Goal: Task Accomplishment & Management: Complete application form

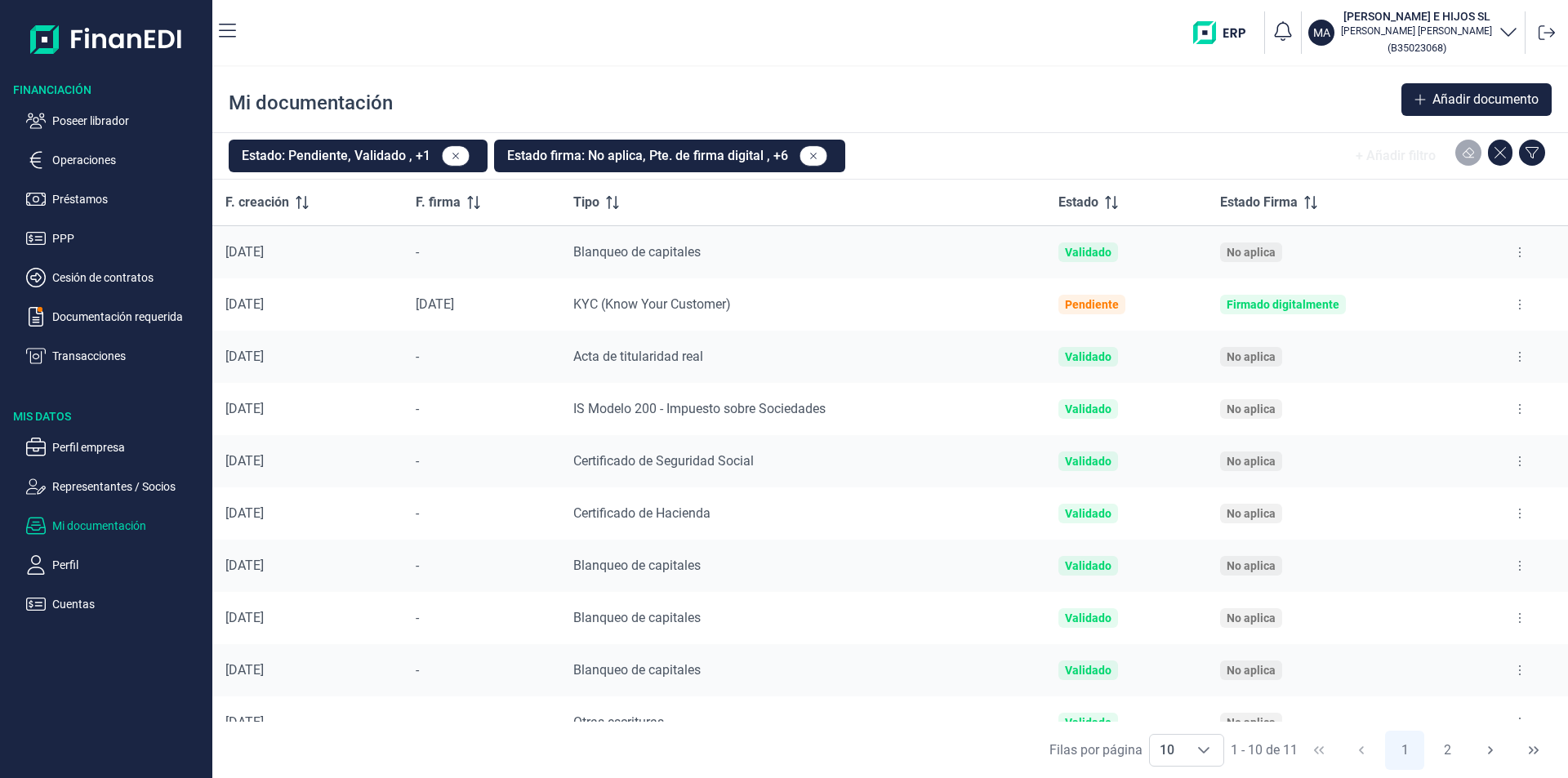
scroll to position [27, 0]
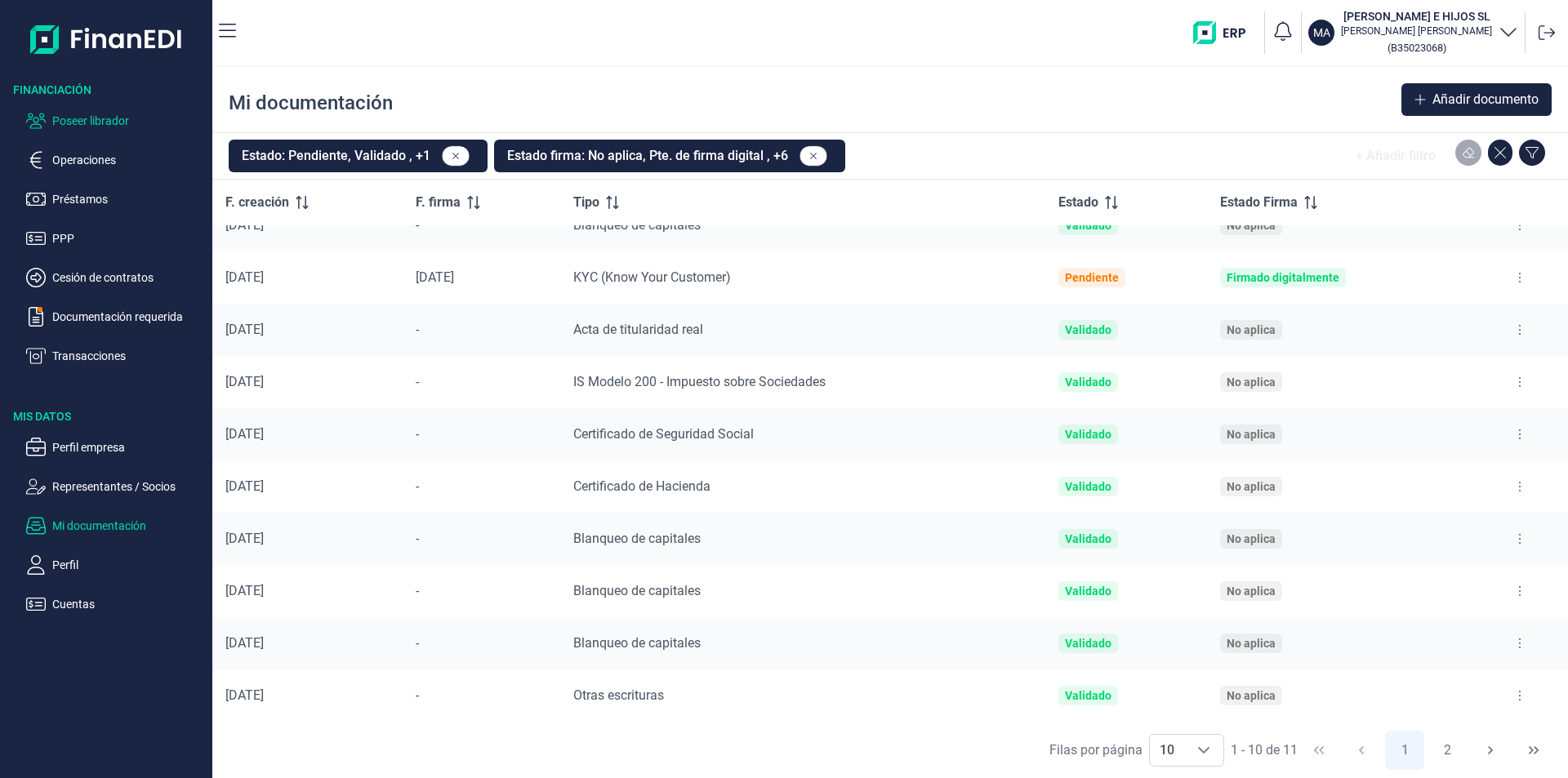
click at [95, 118] on p "Poseer librador" at bounding box center [129, 120] width 153 height 20
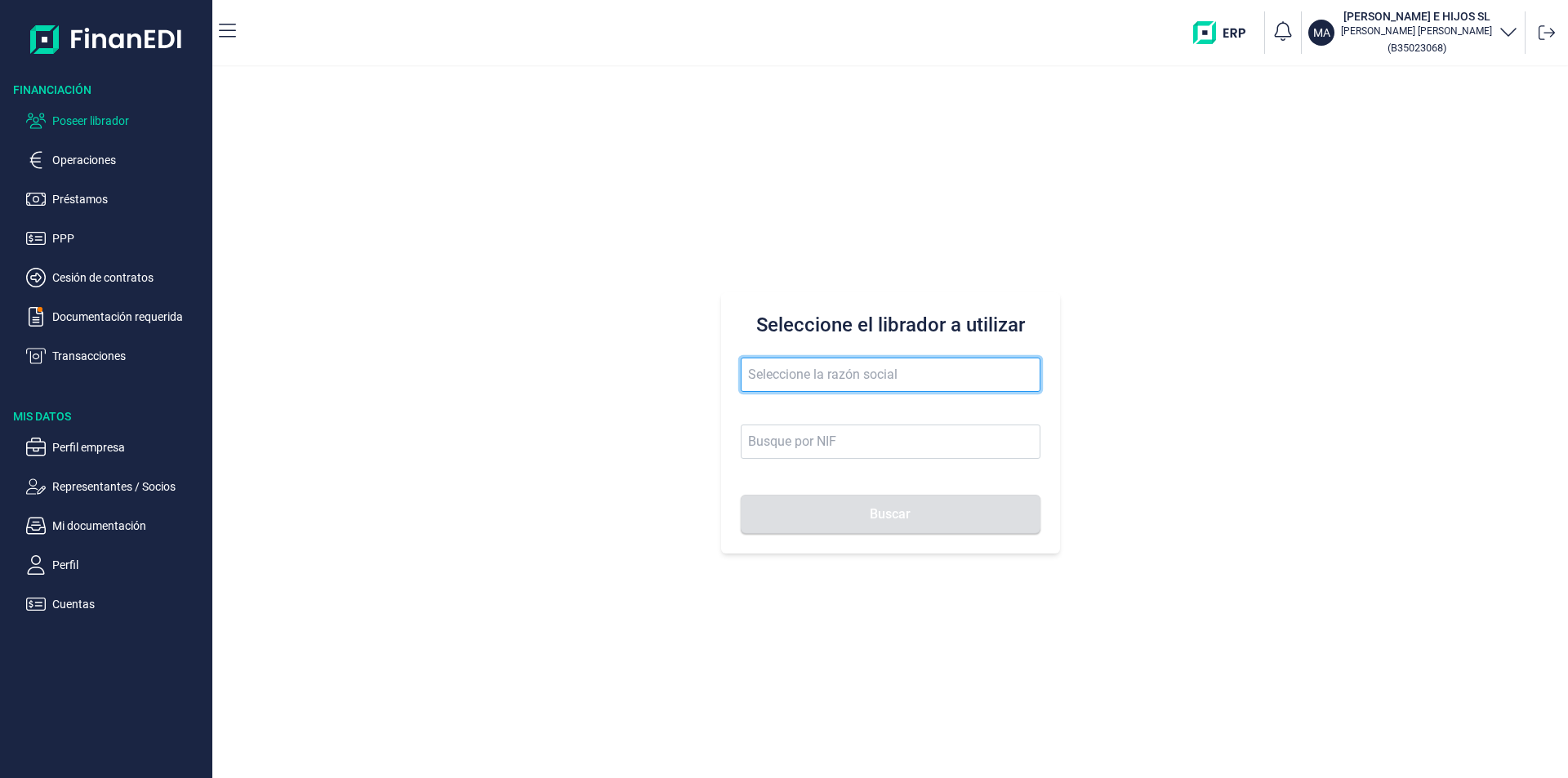
click at [761, 378] on input "text" at bounding box center [891, 375] width 300 height 35
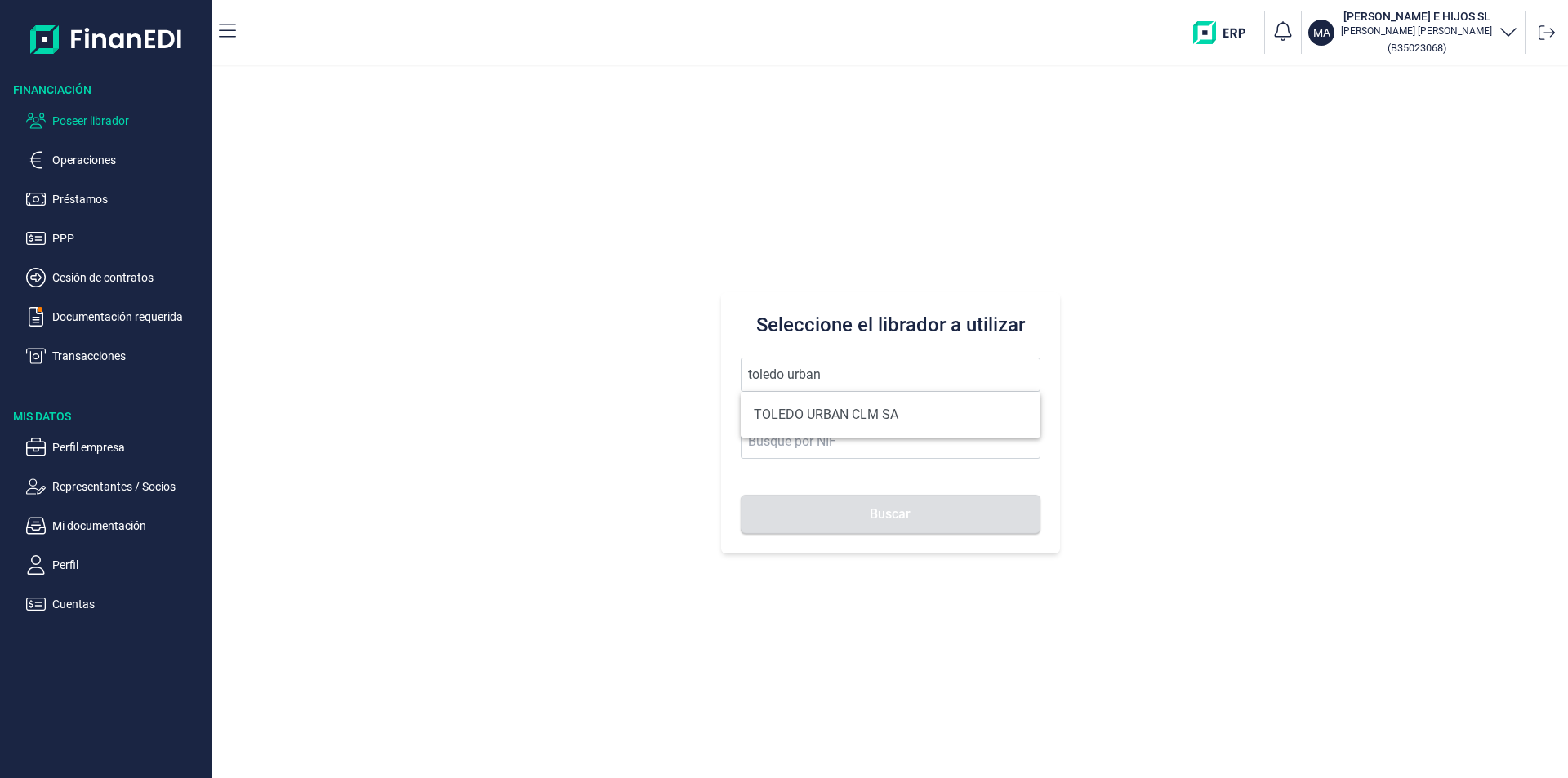
drag, startPoint x: 822, startPoint y: 407, endPoint x: 873, endPoint y: 489, distance: 96.6
click at [822, 410] on li "TOLEDO URBAN CLM SA" at bounding box center [891, 414] width 300 height 33
type input "TOLEDO URBAN CLM SA"
type input "A45209541"
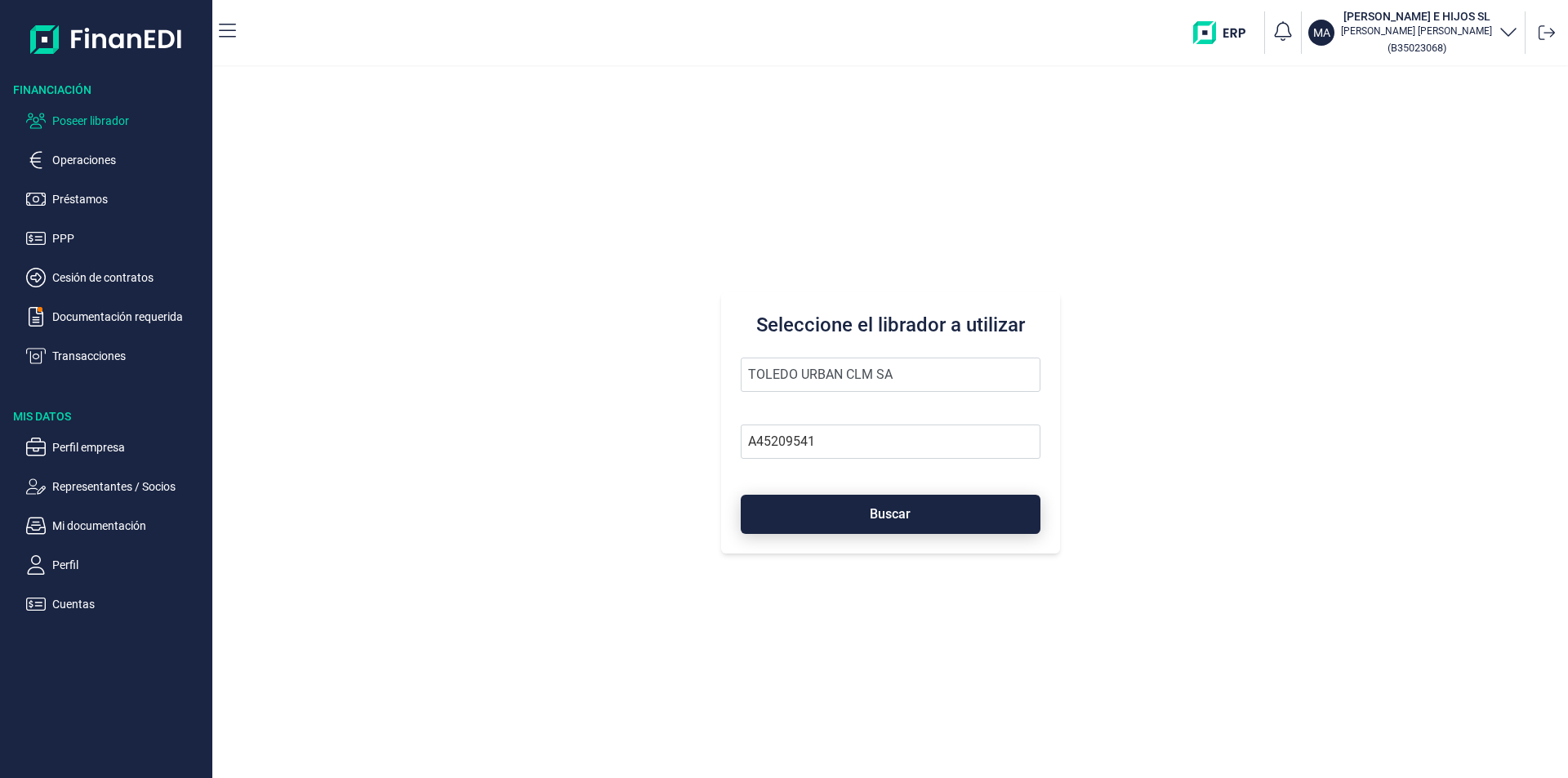
click at [881, 515] on span "Buscar" at bounding box center [891, 514] width 41 height 12
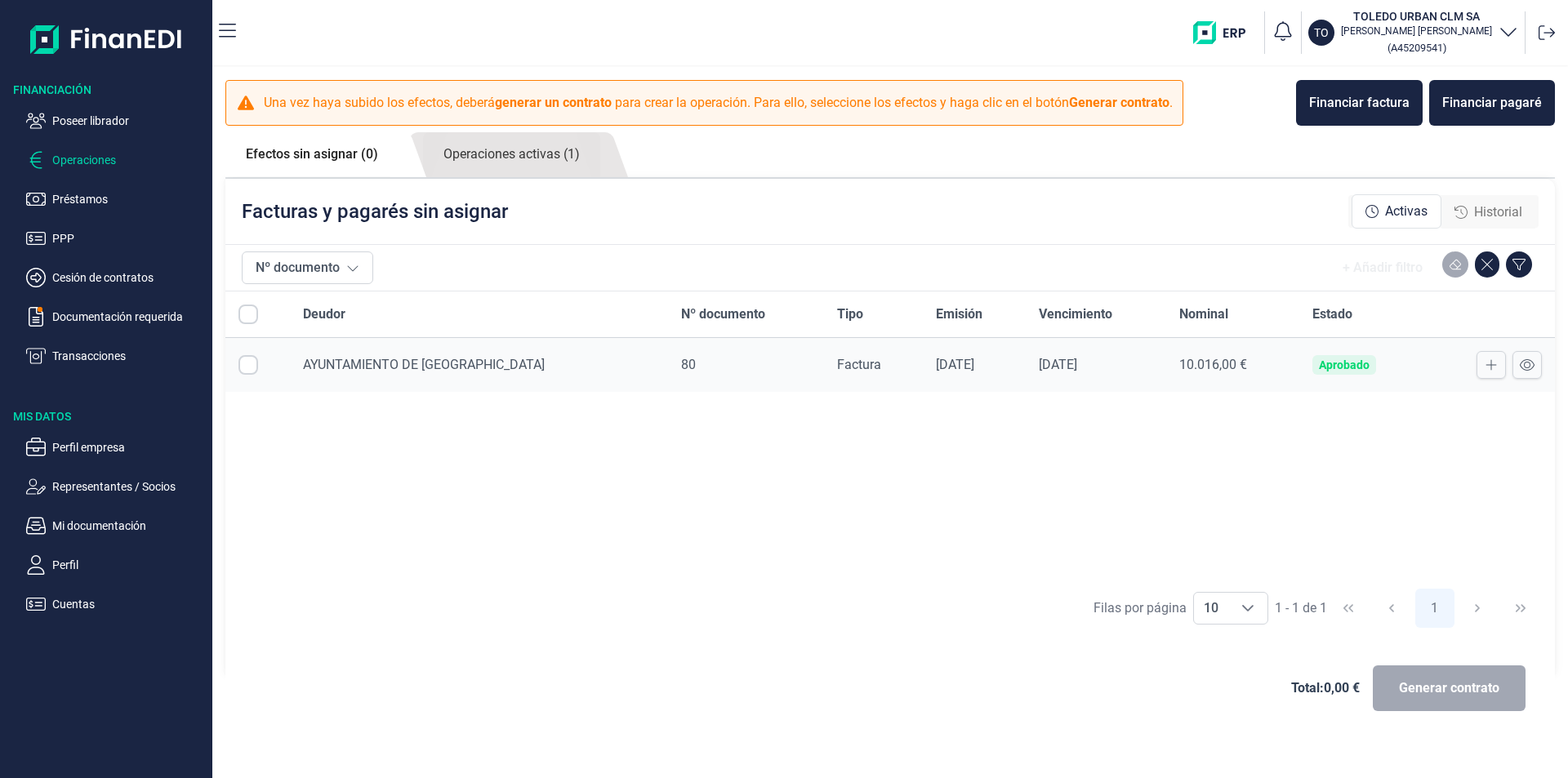
checkbox input "true"
click at [518, 149] on link "Operaciones activas (1)" at bounding box center [512, 155] width 178 height 45
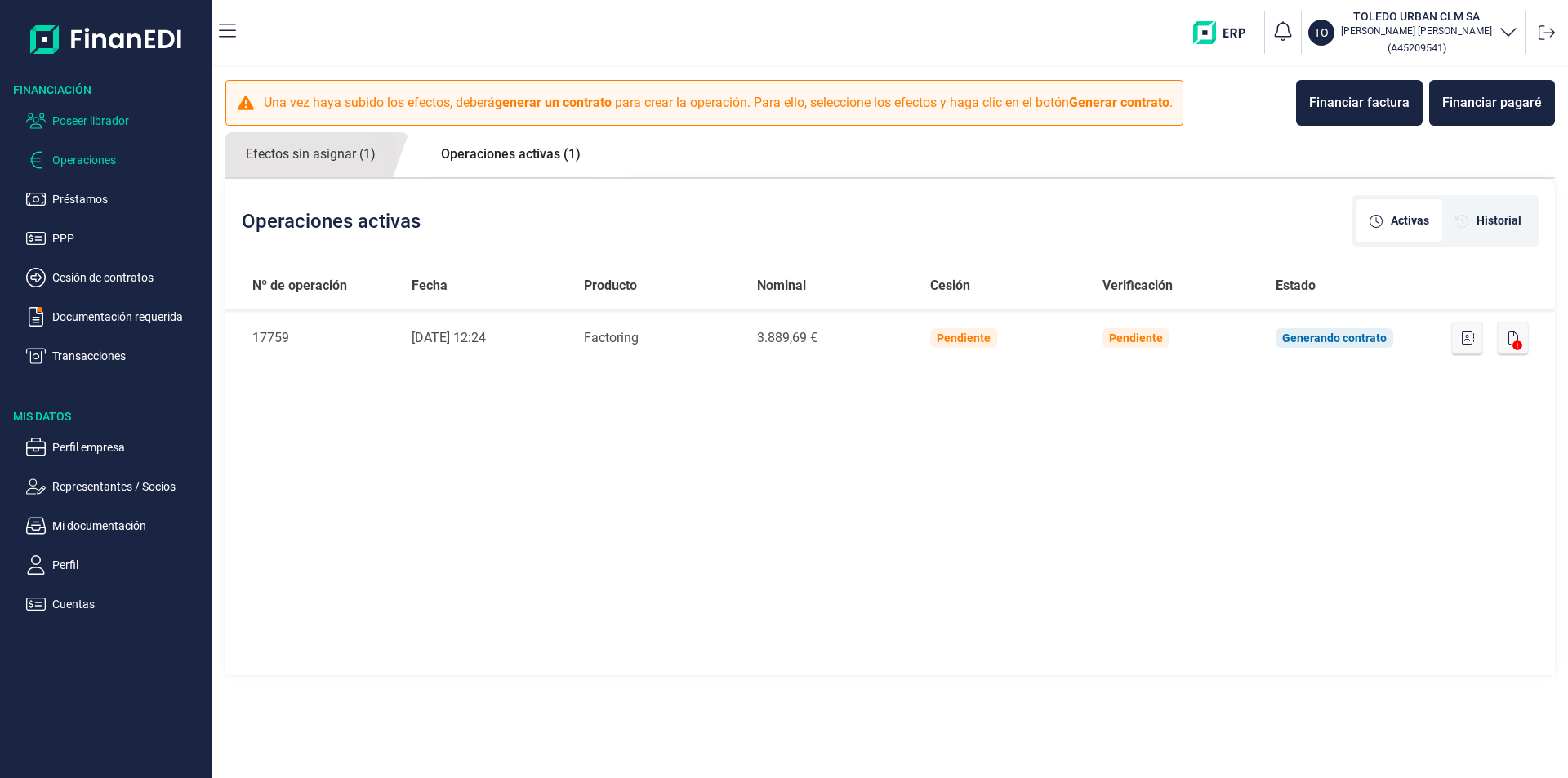
click at [124, 119] on p "Poseer librador" at bounding box center [129, 120] width 153 height 20
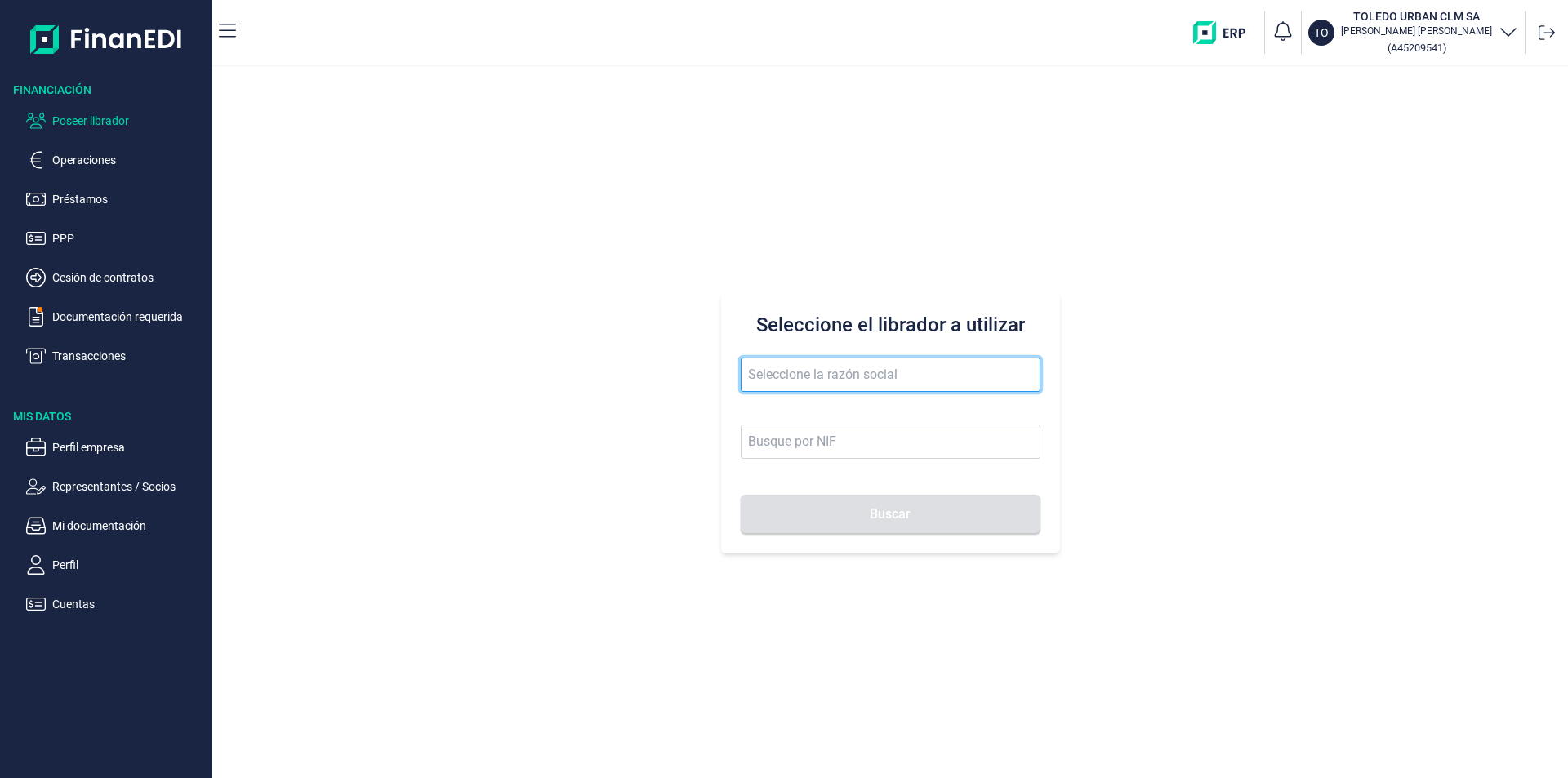
click at [763, 364] on input "text" at bounding box center [891, 375] width 300 height 35
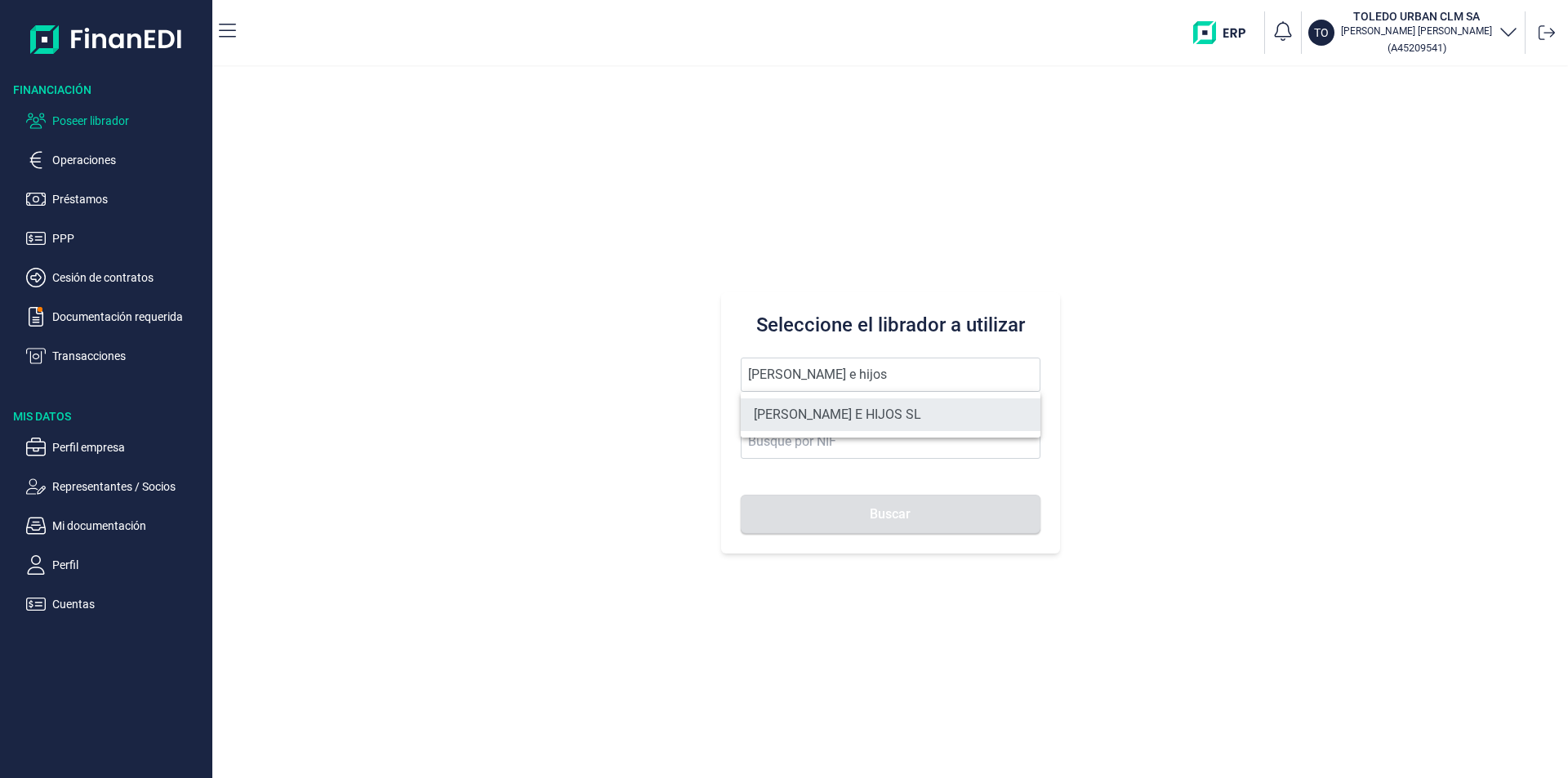
click at [832, 409] on li "[PERSON_NAME] E HIJOS SL" at bounding box center [891, 414] width 300 height 33
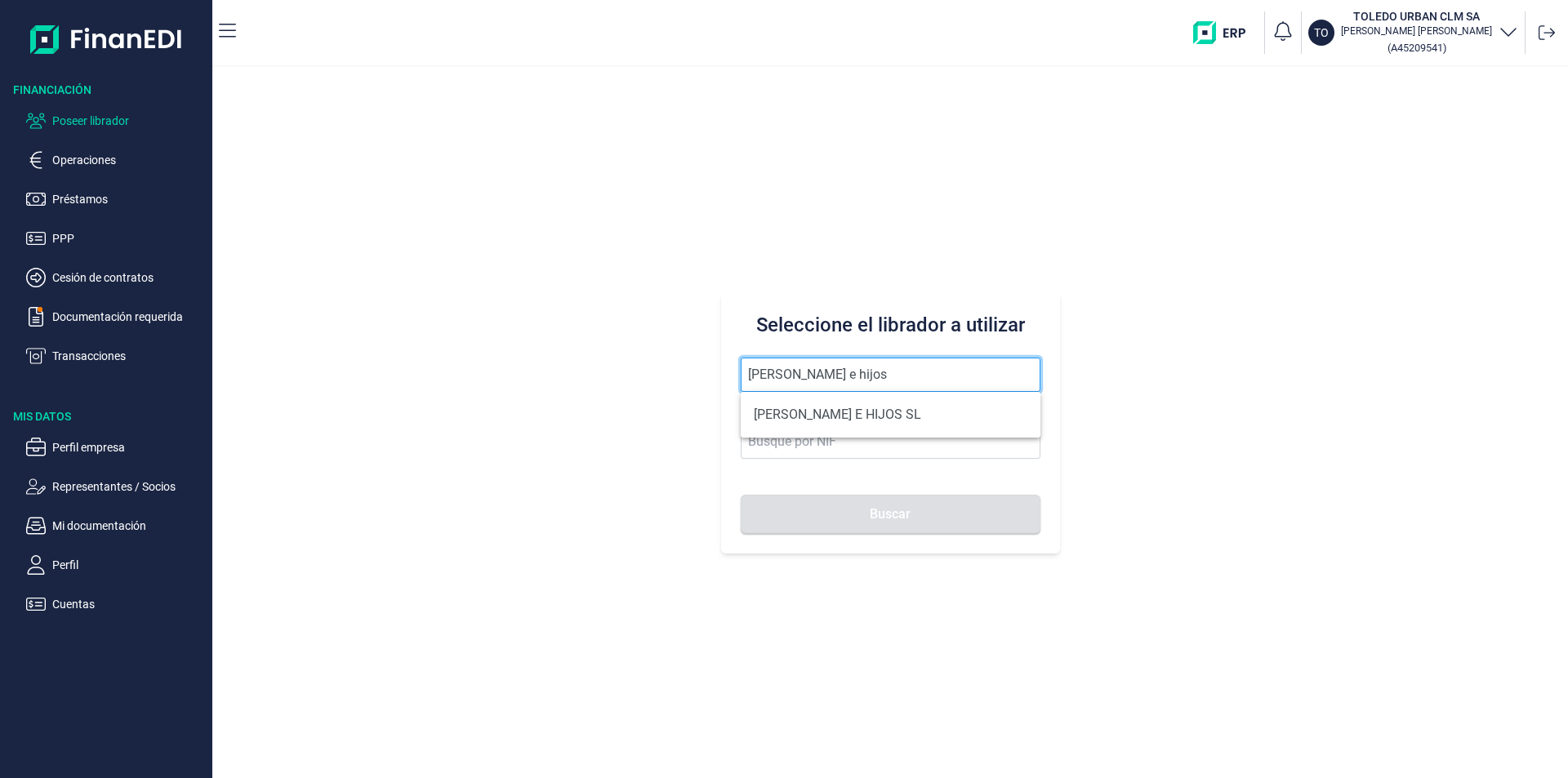
type input "[PERSON_NAME] E HIJOS SL"
type input "B35023068"
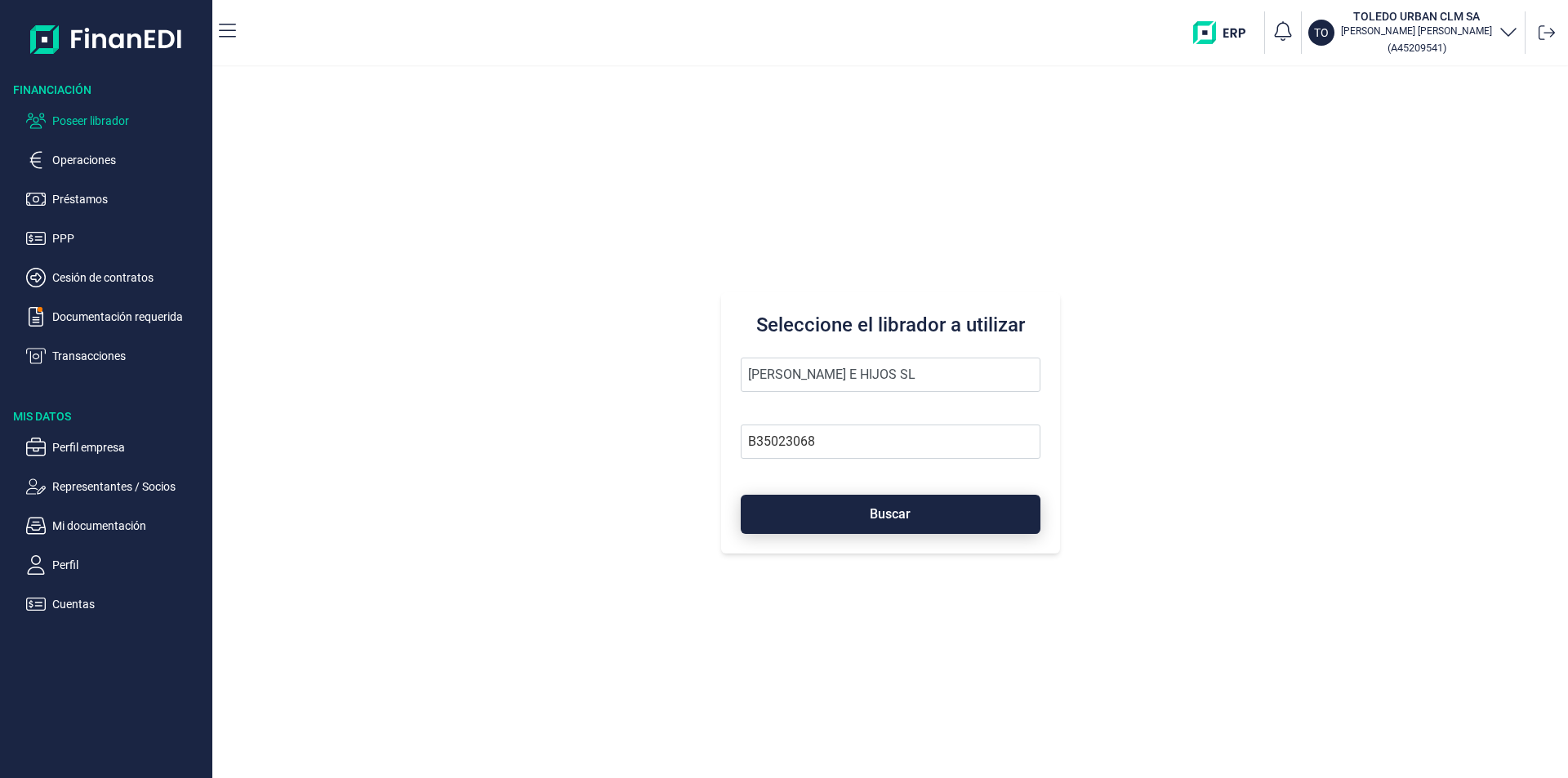
click at [841, 511] on button "Buscar" at bounding box center [891, 515] width 300 height 39
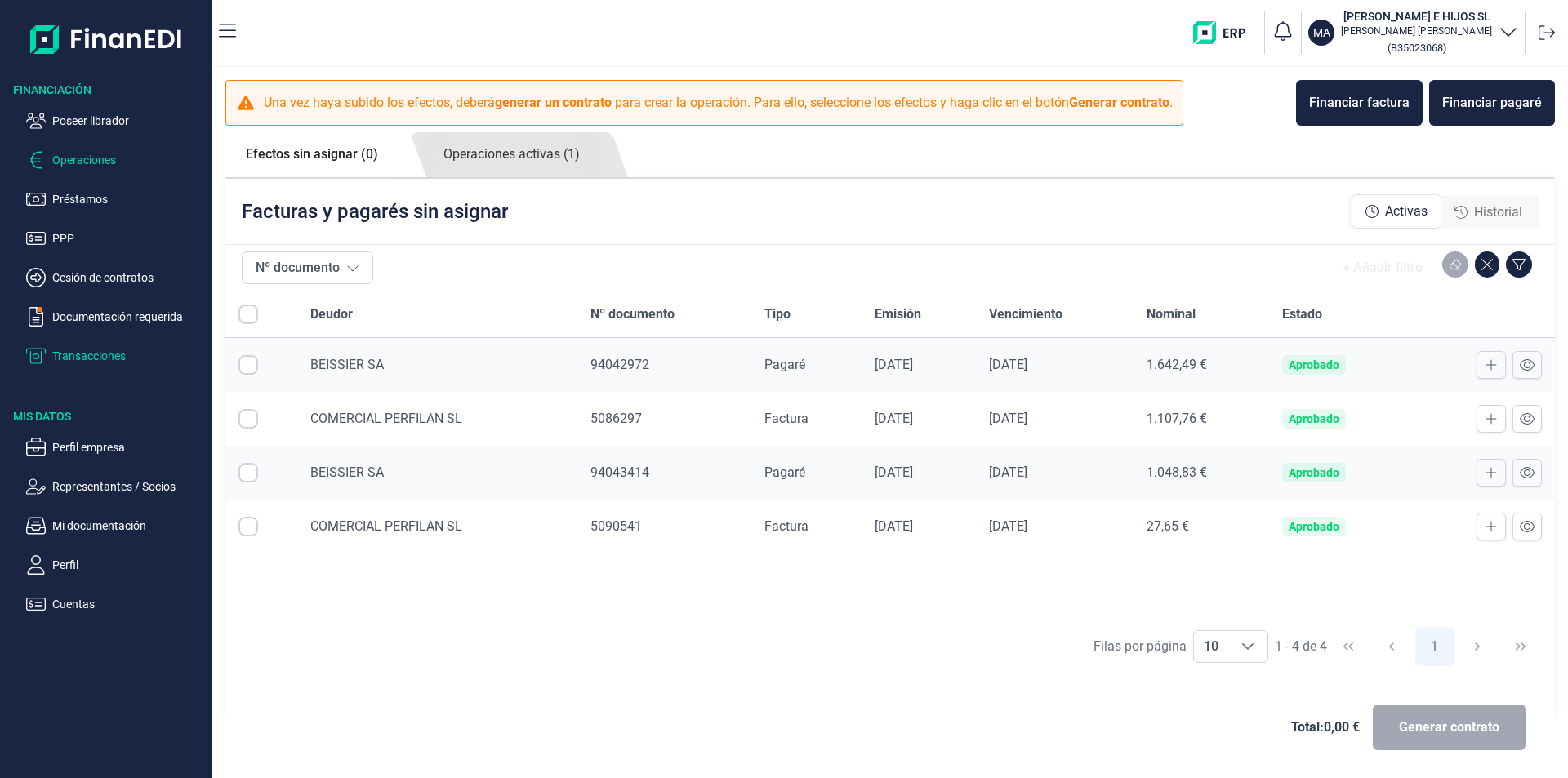
checkbox input "true"
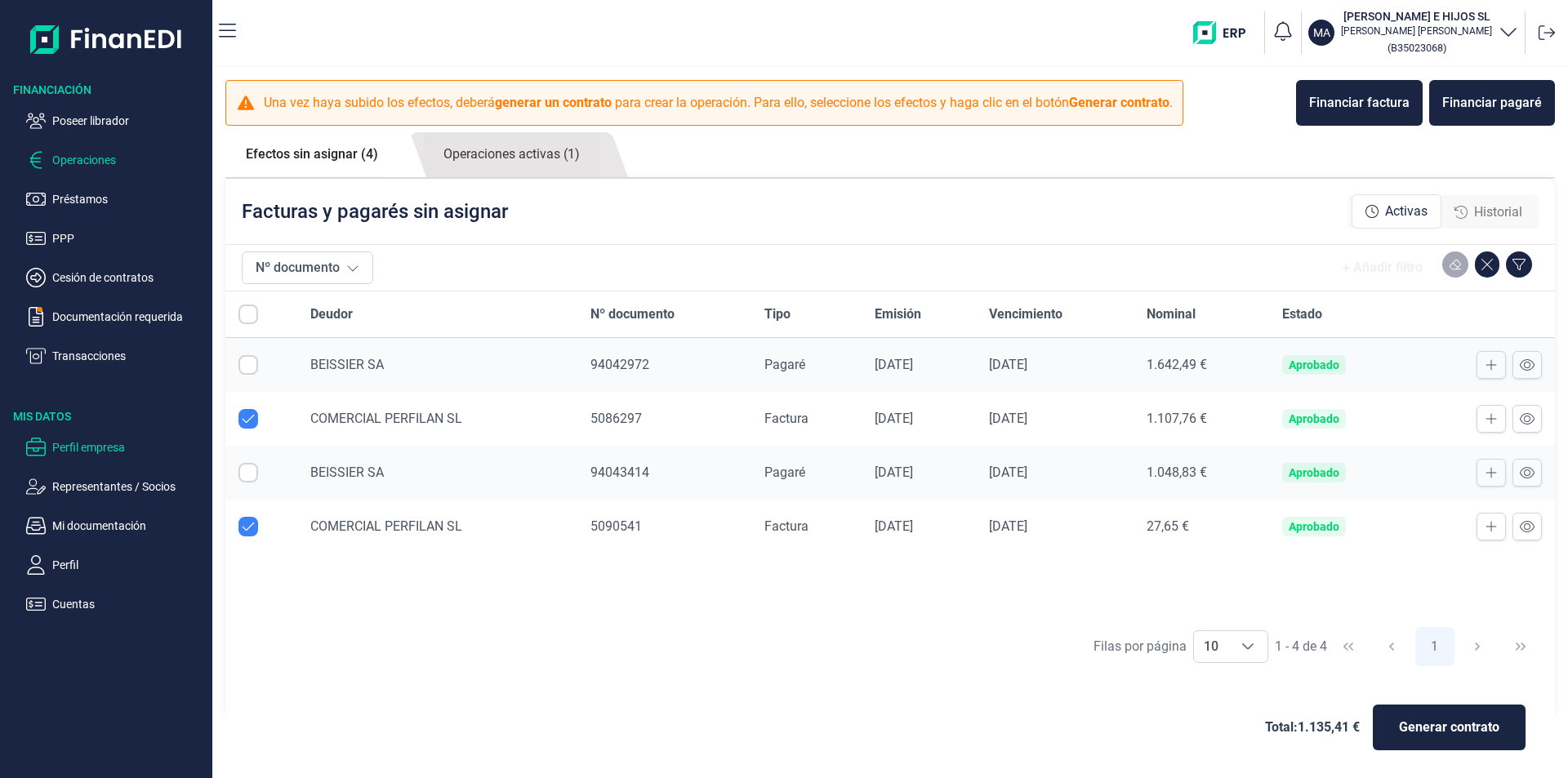
click at [96, 443] on p "Perfil empresa" at bounding box center [129, 446] width 153 height 20
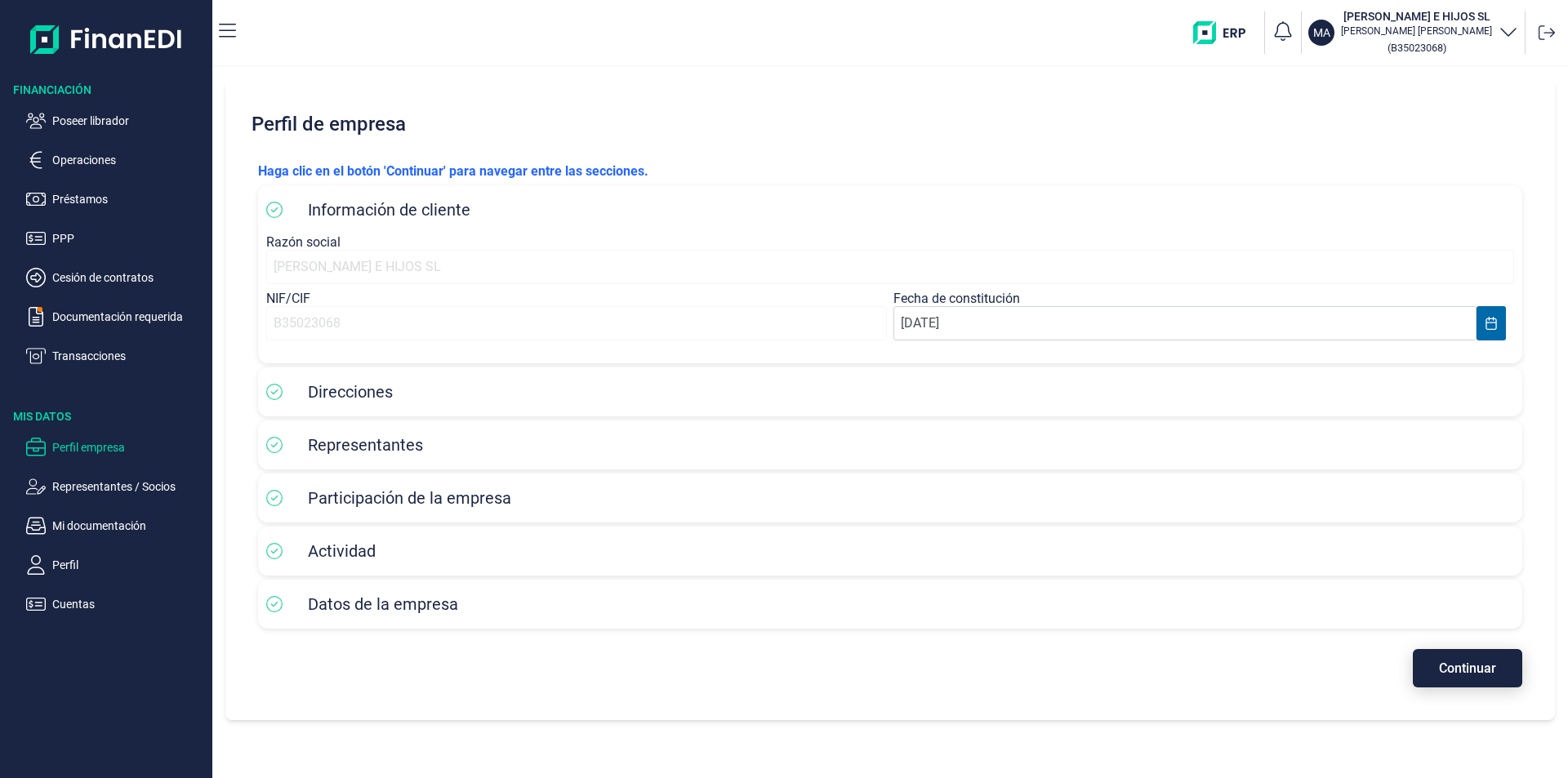
click at [1463, 672] on span "Continuar" at bounding box center [1467, 668] width 57 height 12
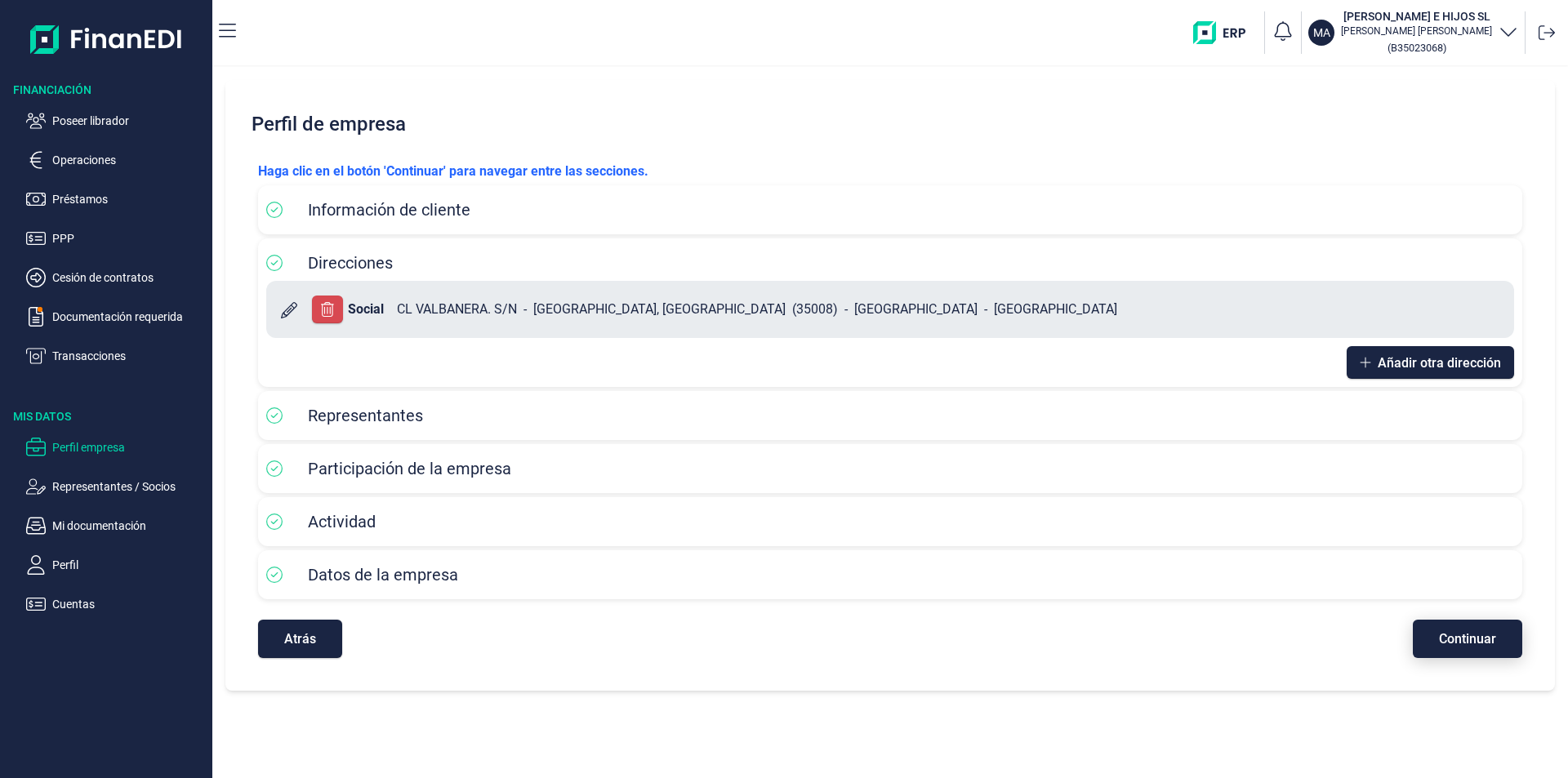
click at [1448, 643] on span "Continuar" at bounding box center [1467, 638] width 57 height 12
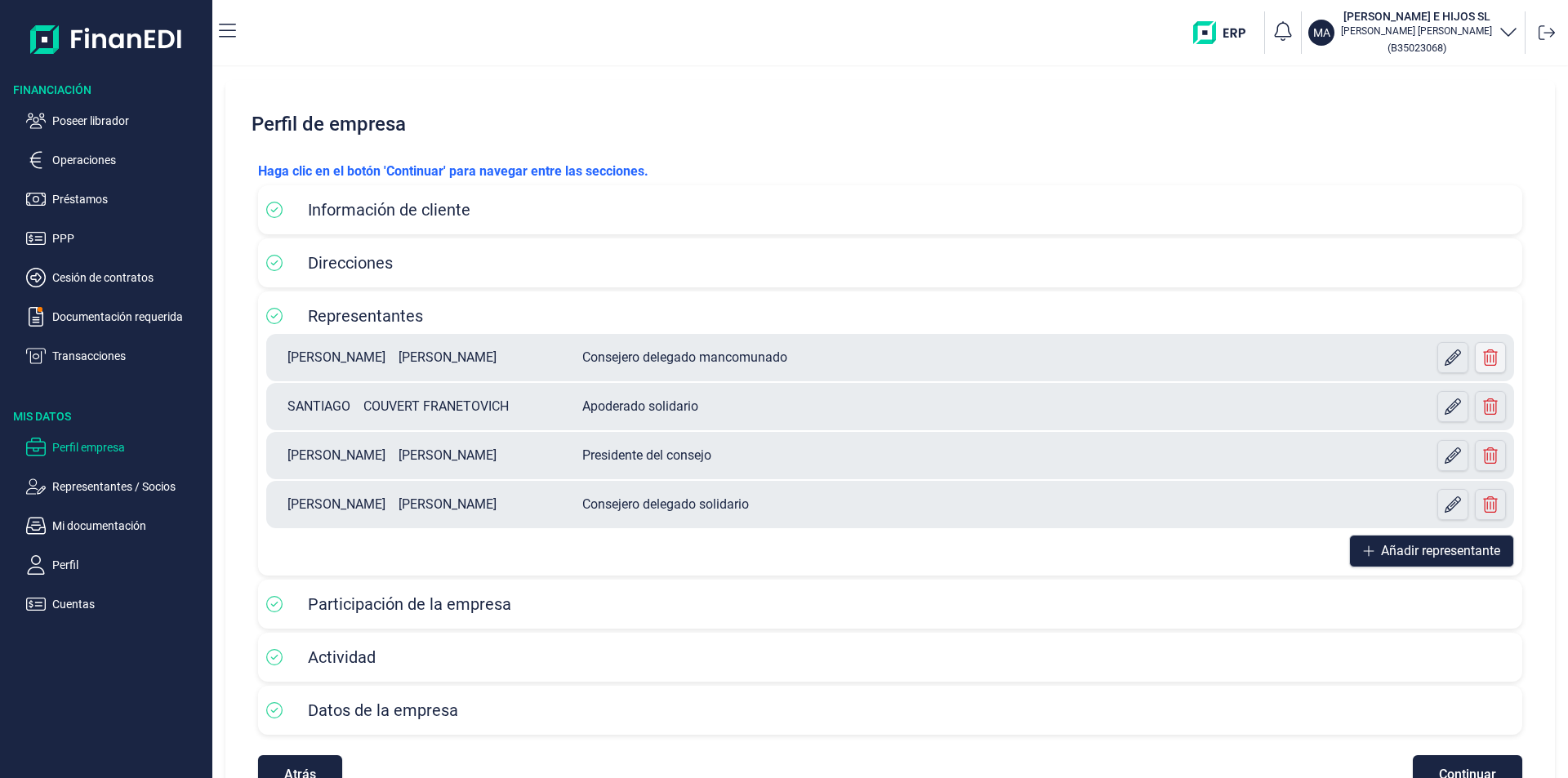
click at [1487, 360] on icon at bounding box center [1490, 357] width 16 height 16
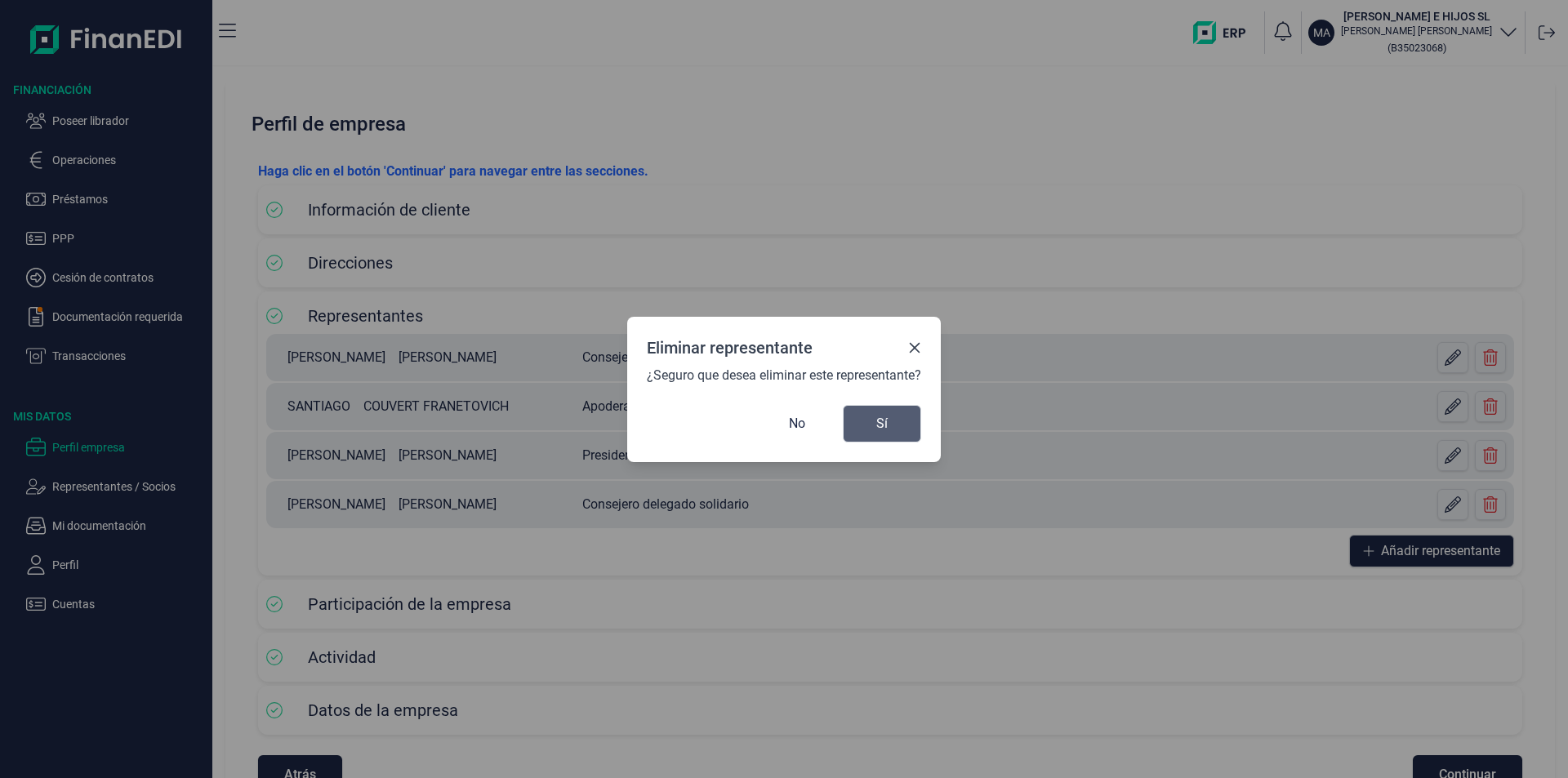
click at [866, 423] on button "Sí" at bounding box center [882, 423] width 78 height 37
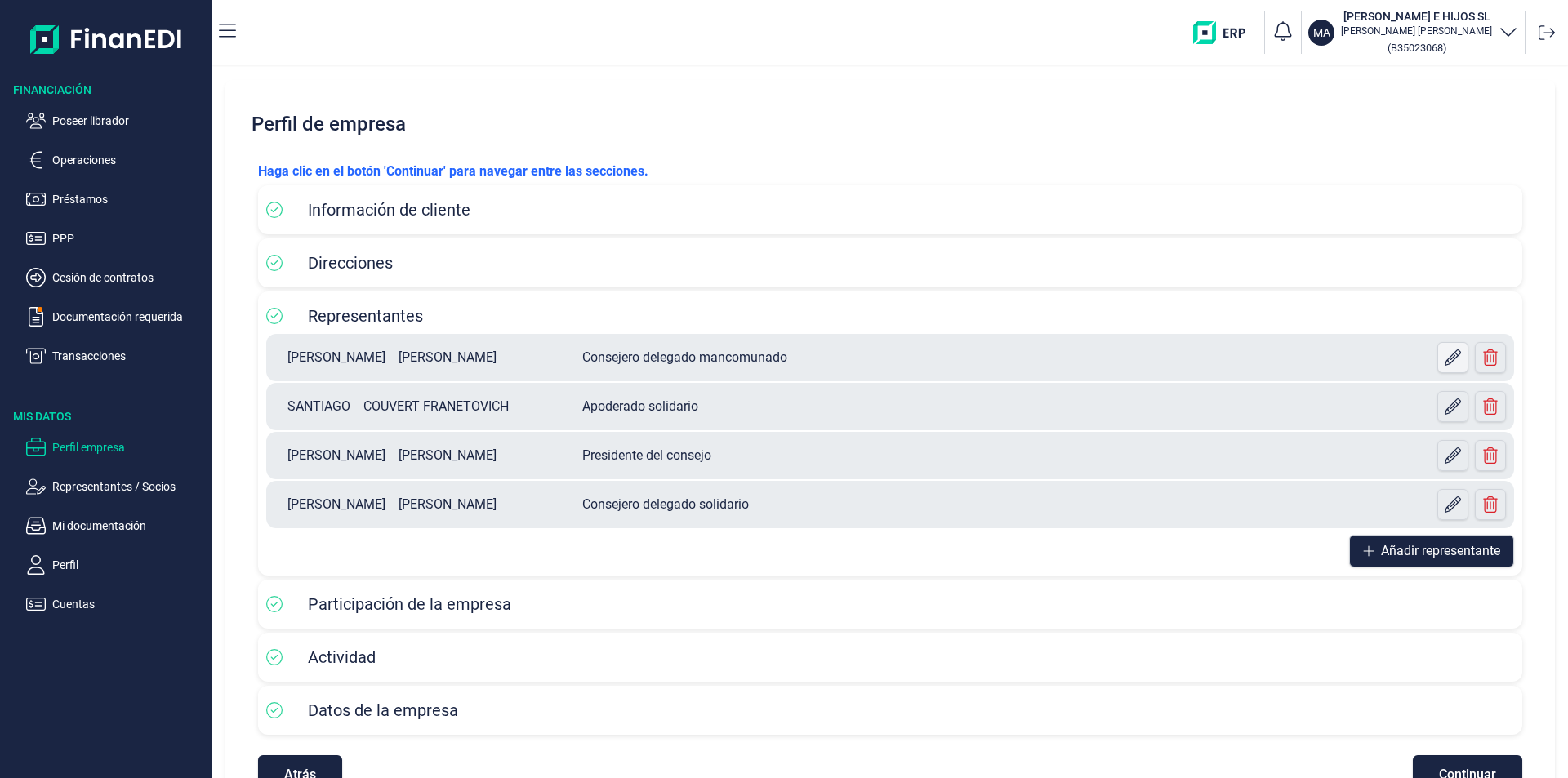
click at [1445, 361] on icon at bounding box center [1452, 357] width 16 height 16
select select "ES"
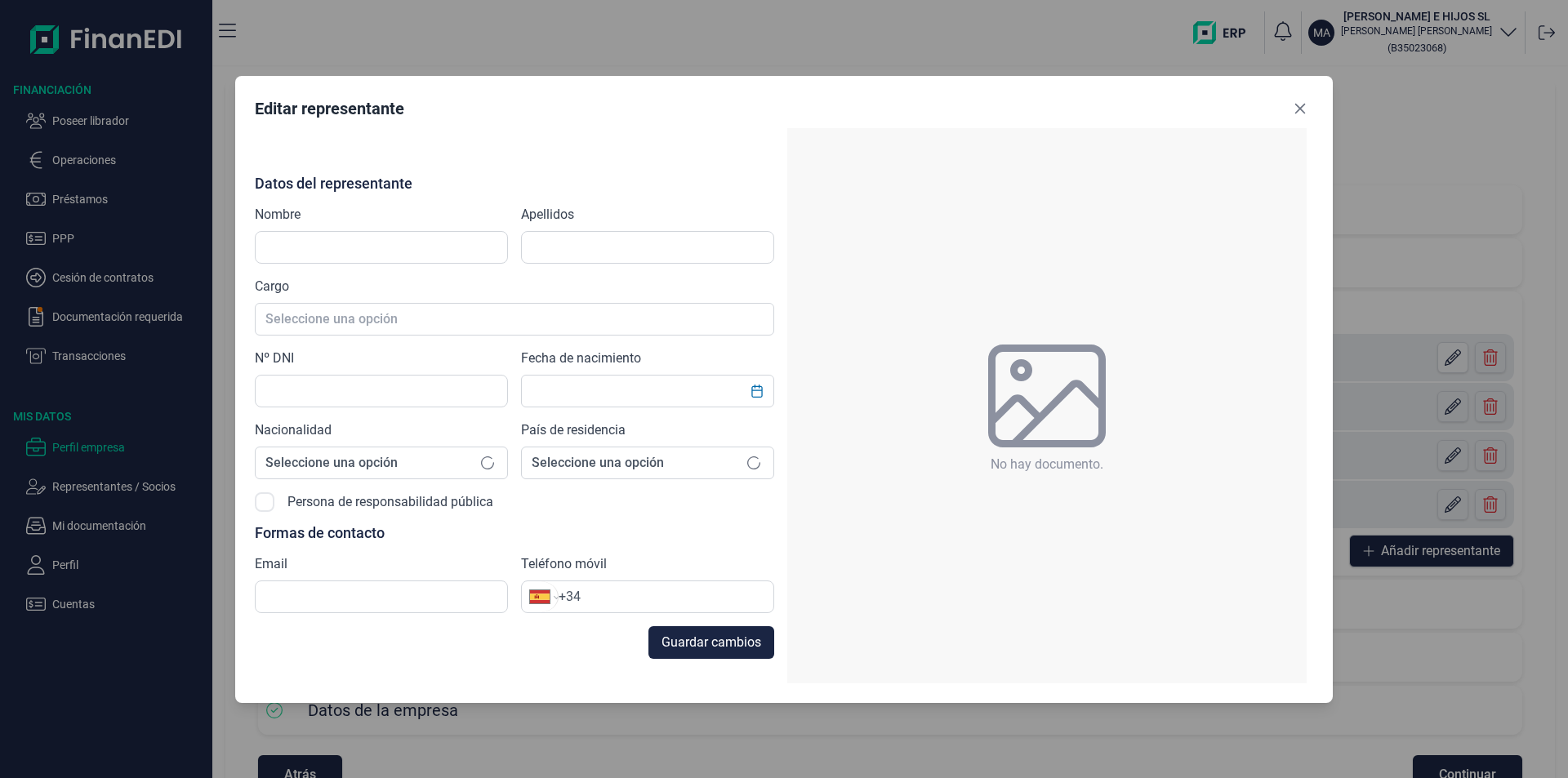
type input "[PERSON_NAME]"
type input "11813426M"
type input "[PERSON_NAME][EMAIL_ADDRESS][DOMAIN_NAME]"
type input "[PHONE_NUMBER]"
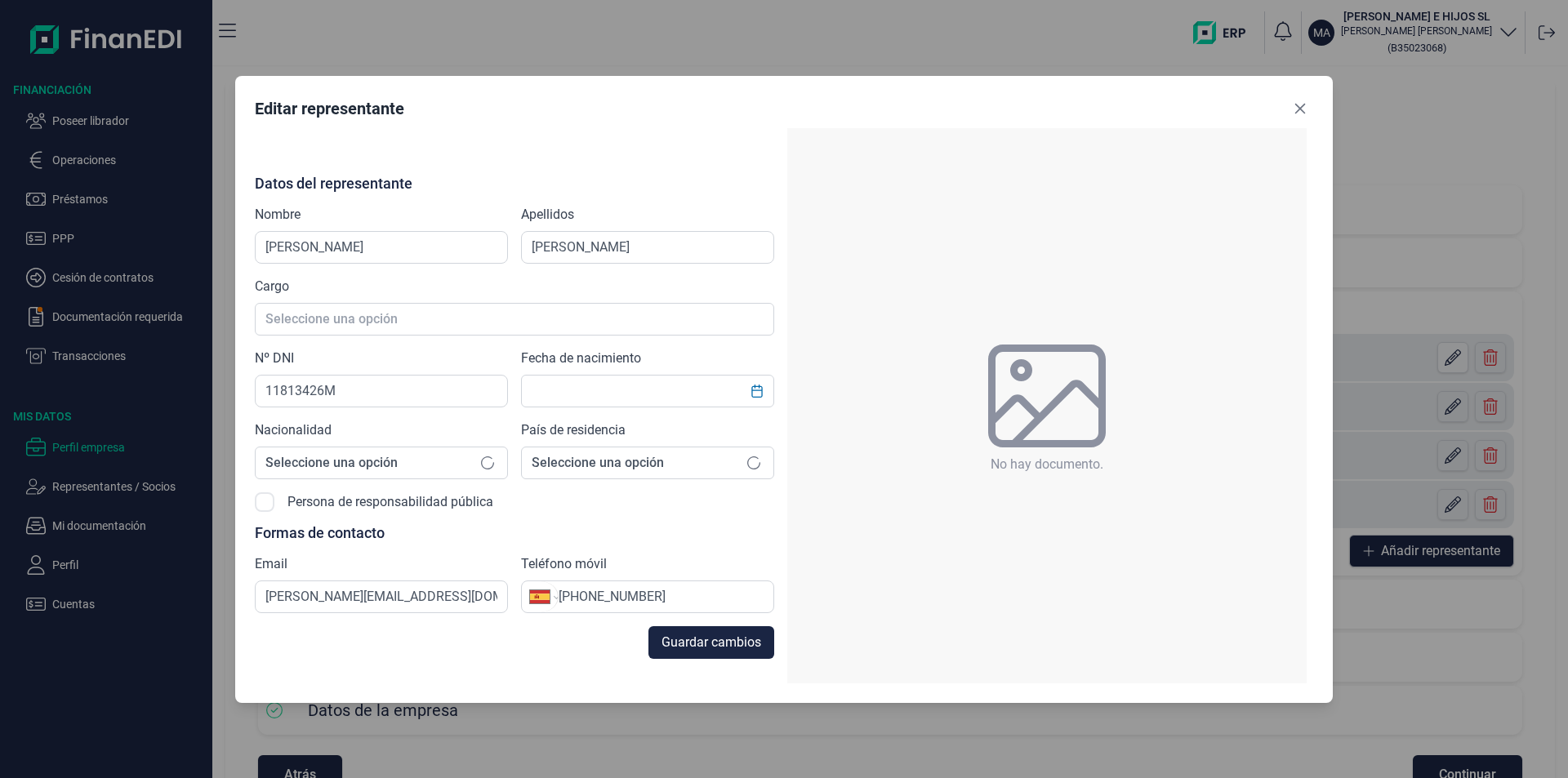
type input "[DATE]"
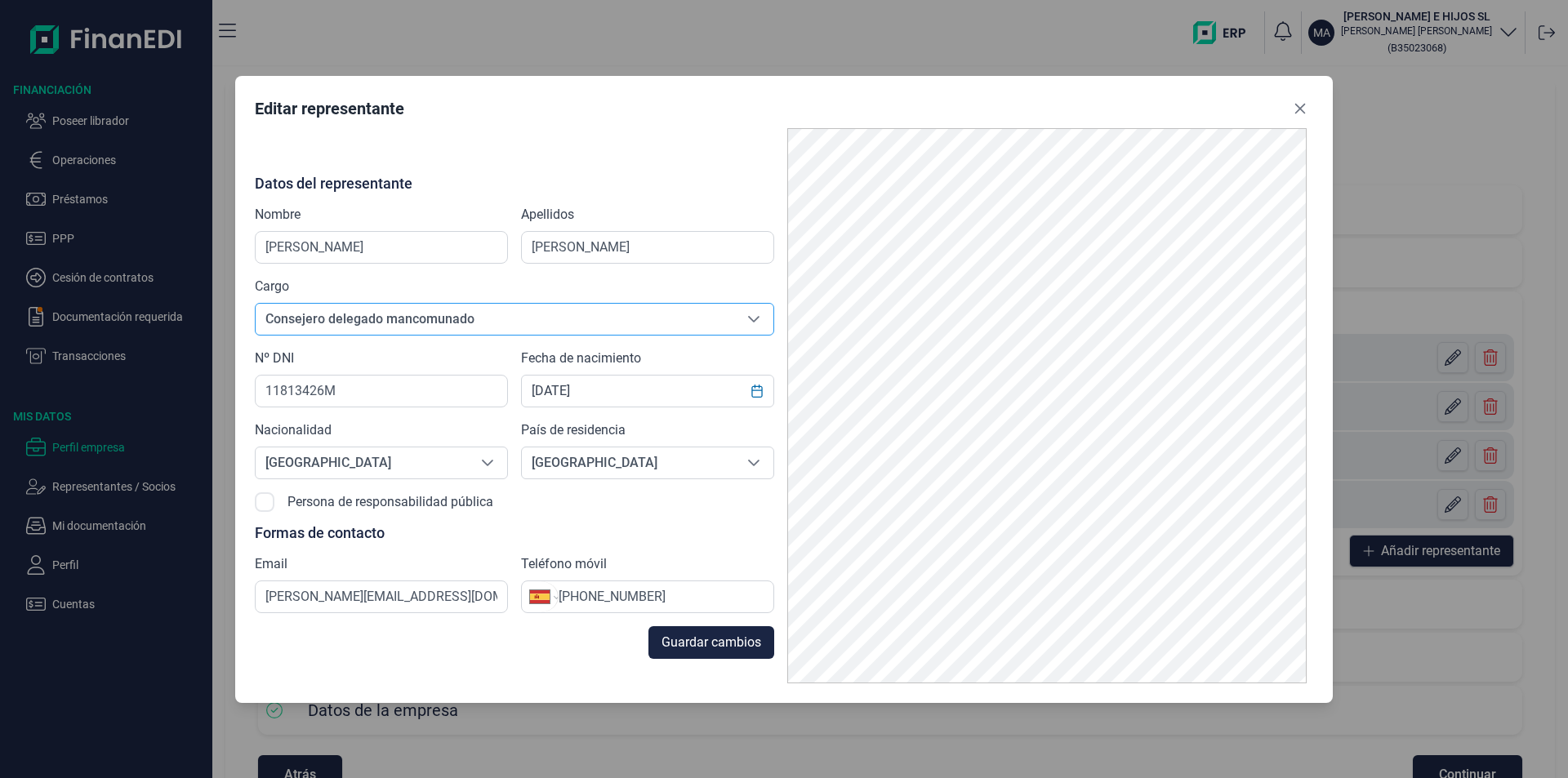
click at [413, 320] on span "Consejero delegado mancomunado" at bounding box center [495, 318] width 478 height 31
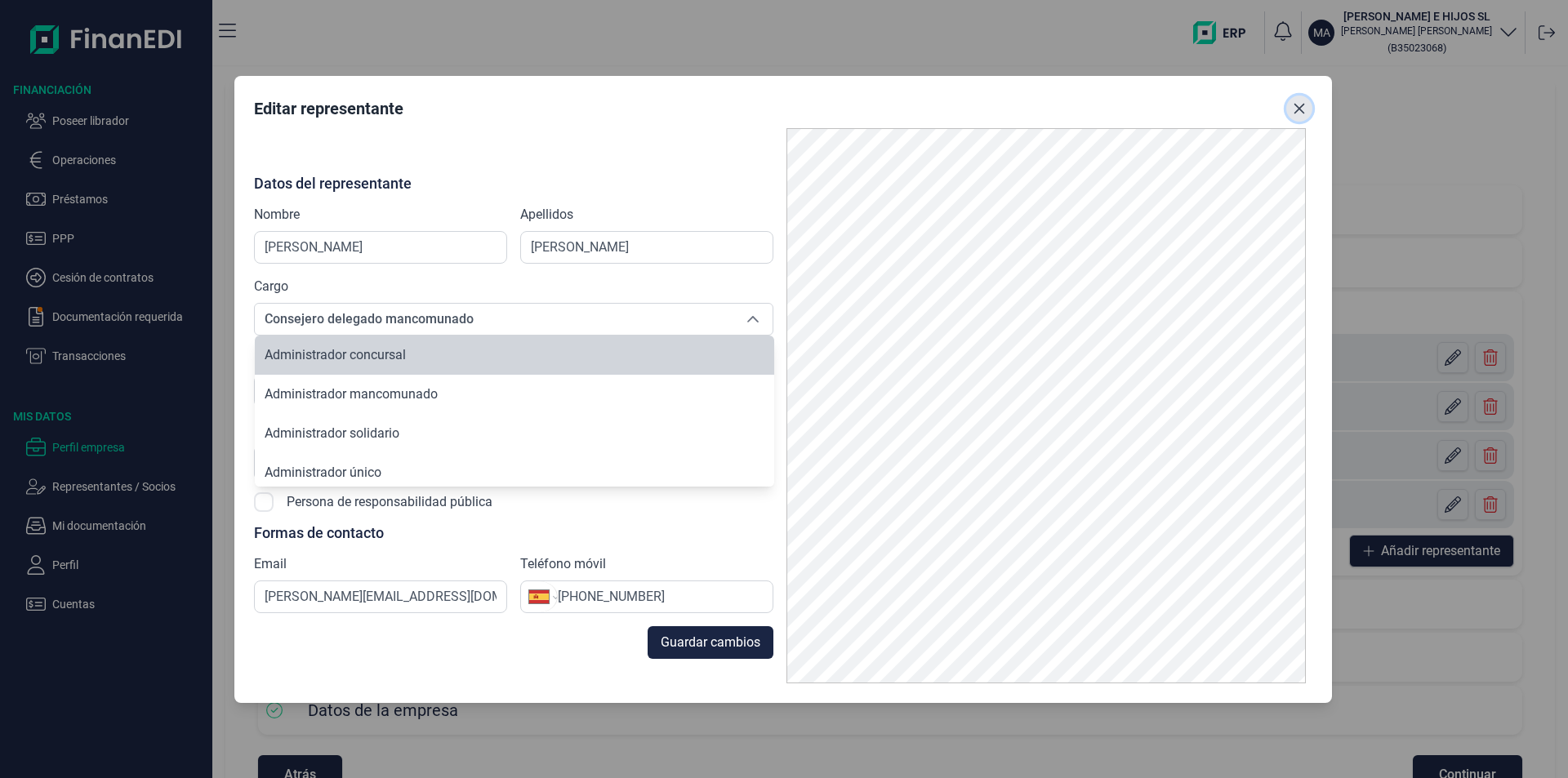
click at [1304, 110] on icon "Close" at bounding box center [1299, 108] width 13 height 13
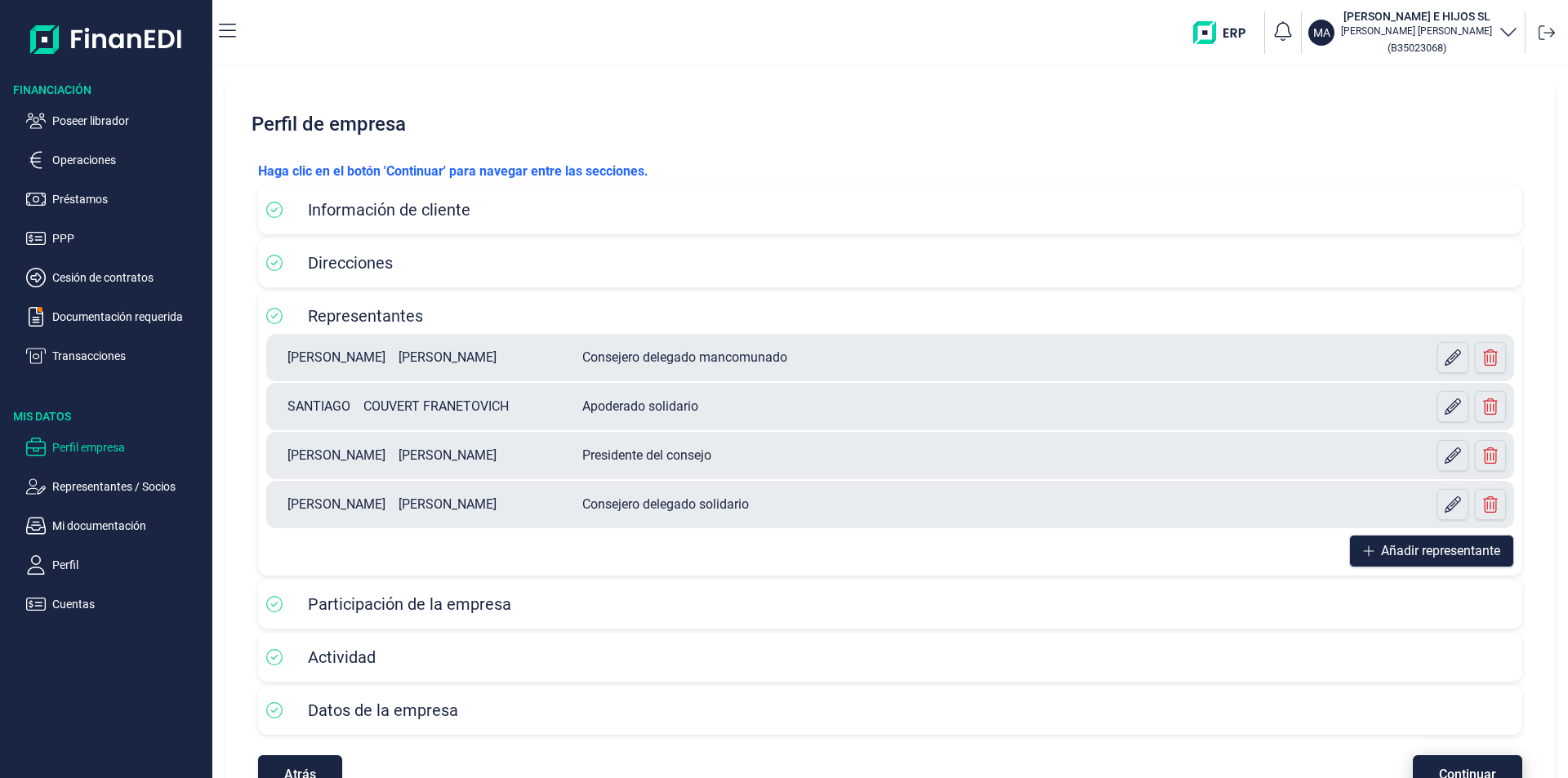
click at [1471, 768] on span "Continuar" at bounding box center [1467, 773] width 57 height 12
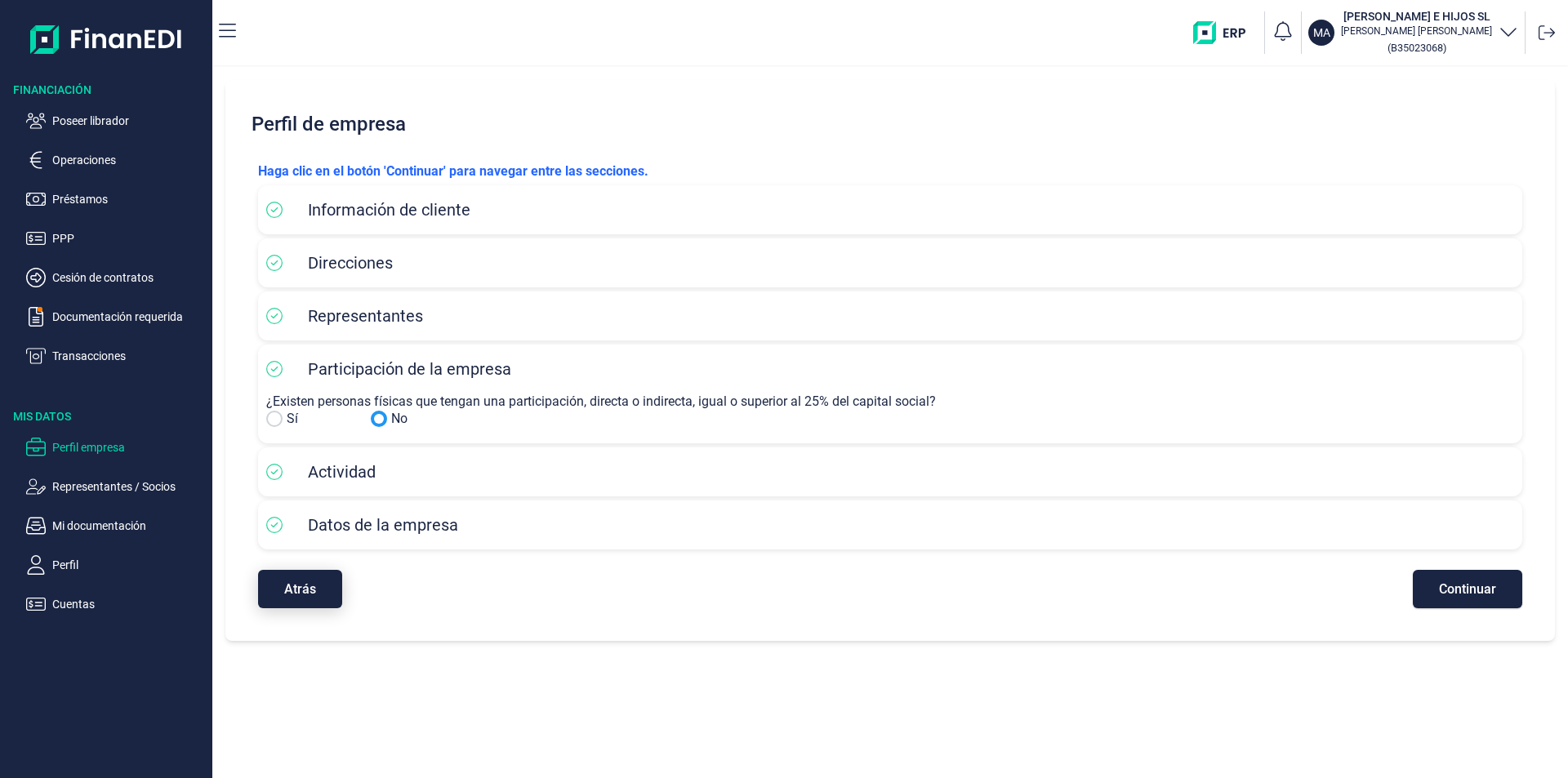
click at [303, 585] on span "Atrás" at bounding box center [300, 588] width 32 height 12
